Goal: Information Seeking & Learning: Check status

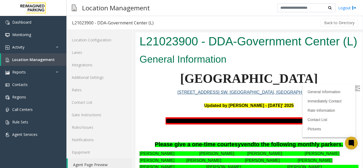
click at [354, 90] on label at bounding box center [358, 89] width 8 height 8
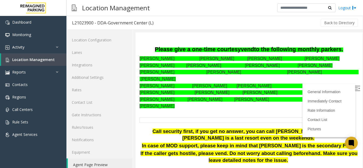
scroll to position [80, 0]
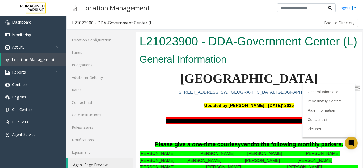
scroll to position [80, 0]
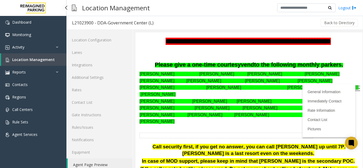
drag, startPoint x: 0, startPoint y: 0, endPoint x: 52, endPoint y: 57, distance: 77.2
click at [52, 57] on span "Location Management" at bounding box center [33, 59] width 43 height 5
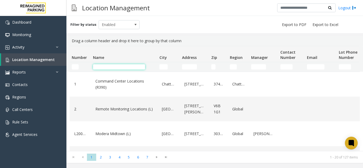
click at [105, 66] on input "Name Filter" at bounding box center [119, 66] width 52 height 5
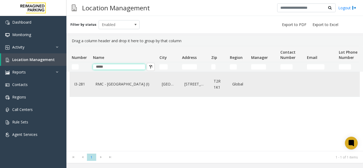
type input "*****"
click at [99, 81] on link "RMC - [GEOGRAPHIC_DATA] (I)" at bounding box center [124, 84] width 60 height 9
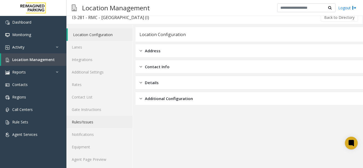
scroll to position [7, 0]
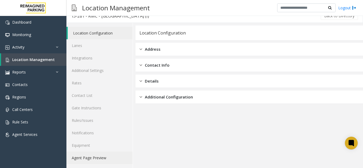
click at [92, 158] on link "Agent Page Preview" at bounding box center [99, 158] width 66 height 12
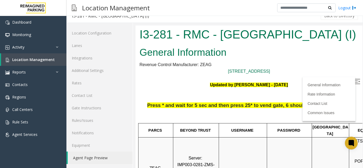
click at [355, 81] on img at bounding box center [357, 81] width 5 height 5
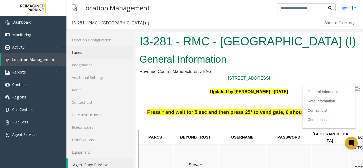
click at [76, 56] on link "Lanes" at bounding box center [99, 52] width 66 height 12
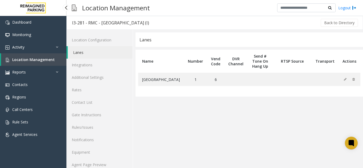
click at [42, 60] on span "Location Management" at bounding box center [33, 59] width 43 height 5
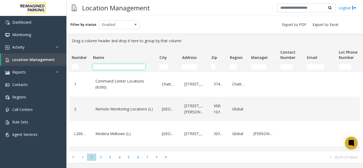
click at [99, 68] on input "Name Filter" at bounding box center [119, 66] width 52 height 5
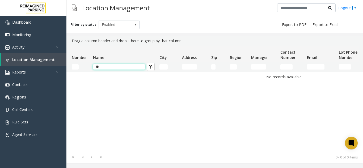
type input "*"
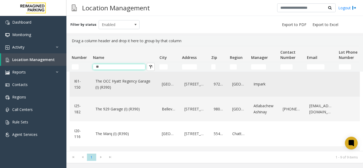
type input "*"
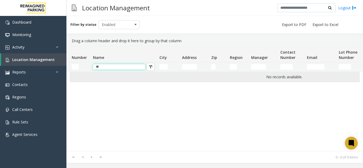
type input "*"
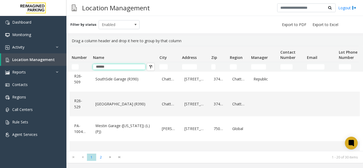
scroll to position [106, 0]
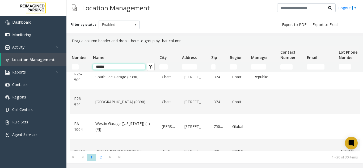
click at [115, 67] on input "******" at bounding box center [119, 66] width 52 height 5
type input "*"
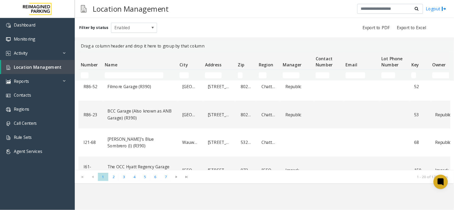
scroll to position [106, 0]
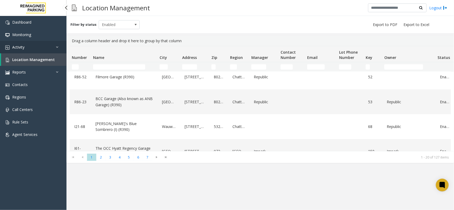
click at [39, 51] on link "Activity" at bounding box center [33, 47] width 66 height 12
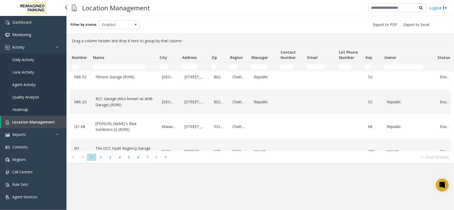
click at [35, 61] on link "Daily Activity" at bounding box center [33, 59] width 66 height 12
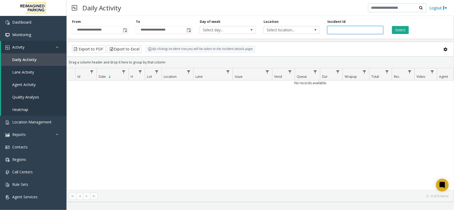
click at [363, 30] on input "number" at bounding box center [355, 30] width 56 height 8
paste input "*******"
type input "*******"
click at [363, 27] on button "Select" at bounding box center [400, 30] width 17 height 8
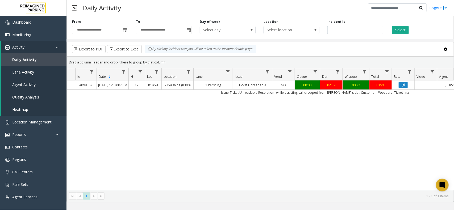
scroll to position [0, 34]
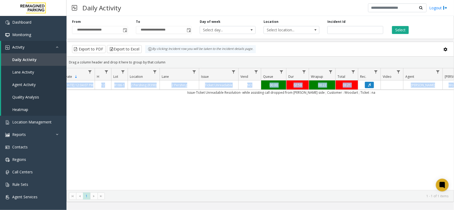
drag, startPoint x: 189, startPoint y: 99, endPoint x: 241, endPoint y: 103, distance: 52.0
click at [241, 103] on div "4099582 Oct 13, 2025 12:04:07 PM 12 R186-1 2 Pershing (R390) 2 Pershing Ticket …" at bounding box center [260, 136] width 387 height 110
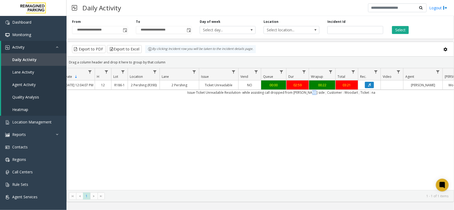
drag, startPoint x: 317, startPoint y: 98, endPoint x: 330, endPoint y: 102, distance: 14.1
click at [316, 95] on td "Issue-Ticket Unreadable Resolution- while assisting call dropped from parker si…" at bounding box center [280, 92] width 479 height 5
click at [338, 95] on td "Issue-Ticket Unreadable Resolution- while assisting call dropped from parker si…" at bounding box center [280, 92] width 479 height 5
click at [360, 109] on div "4099582 Oct 13, 2025 12:04:07 PM 12 R186-1 2 Pershing (R390) 2 Pershing Ticket …" at bounding box center [260, 136] width 387 height 110
drag, startPoint x: 196, startPoint y: 98, endPoint x: 249, endPoint y: 98, distance: 52.9
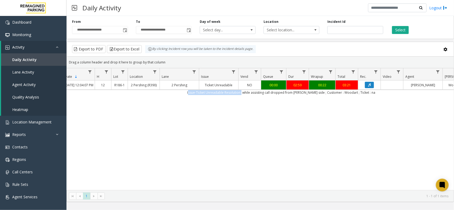
click at [249, 95] on td "Issue-Ticket Unreadable Resolution- while assisting call dropped from parker si…" at bounding box center [280, 92] width 479 height 5
click at [231, 108] on div "4099582 Oct 13, 2025 12:04:07 PM 12 R186-1 2 Pershing (R390) 2 Pershing Ticket …" at bounding box center [260, 136] width 387 height 110
drag, startPoint x: 249, startPoint y: 96, endPoint x: 317, endPoint y: 98, distance: 67.3
click at [317, 95] on td "Issue-Ticket Unreadable Resolution- while assisting call dropped from parker si…" at bounding box center [280, 92] width 479 height 5
drag, startPoint x: 285, startPoint y: 107, endPoint x: 208, endPoint y: 121, distance: 78.7
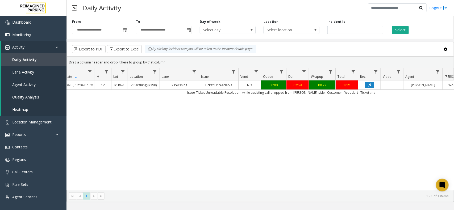
click at [259, 109] on div "4099582 Oct 13, 2025 12:04:07 PM 12 R186-1 2 Pershing (R390) 2 Pershing Ticket …" at bounding box center [260, 136] width 387 height 110
click at [178, 104] on div "4099582 Oct 13, 2025 12:04:07 PM 12 R186-1 2 Pershing (R390) 2 Pershing Ticket …" at bounding box center [260, 136] width 387 height 110
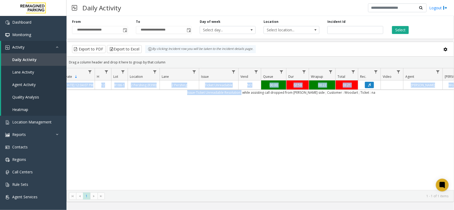
drag, startPoint x: 183, startPoint y: 100, endPoint x: 247, endPoint y: 96, distance: 63.9
click at [247, 96] on div "4099582 Oct 13, 2025 12:04:07 PM 12 R186-1 2 Pershing (R390) 2 Pershing Ticket …" at bounding box center [260, 136] width 387 height 110
click at [233, 118] on div "4099582 Oct 13, 2025 12:04:07 PM 12 R186-1 2 Pershing (R390) 2 Pershing Ticket …" at bounding box center [260, 136] width 387 height 110
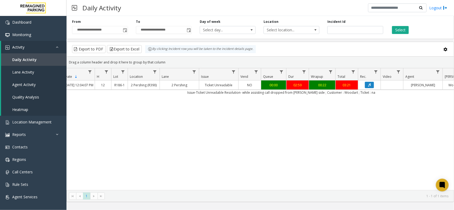
drag, startPoint x: 214, startPoint y: 98, endPoint x: 394, endPoint y: 109, distance: 180.7
click at [363, 109] on div "4099582 Oct 13, 2025 12:04:07 PM 12 R186-1 2 Pershing (R390) 2 Pershing Ticket …" at bounding box center [260, 136] width 387 height 110
click at [235, 126] on div "4099582 Oct 13, 2025 12:04:07 PM 12 R186-1 2 Pershing (R390) 2 Pershing Ticket …" at bounding box center [260, 136] width 387 height 110
